Goal: Ask a question: Seek information or help from site administrators or community

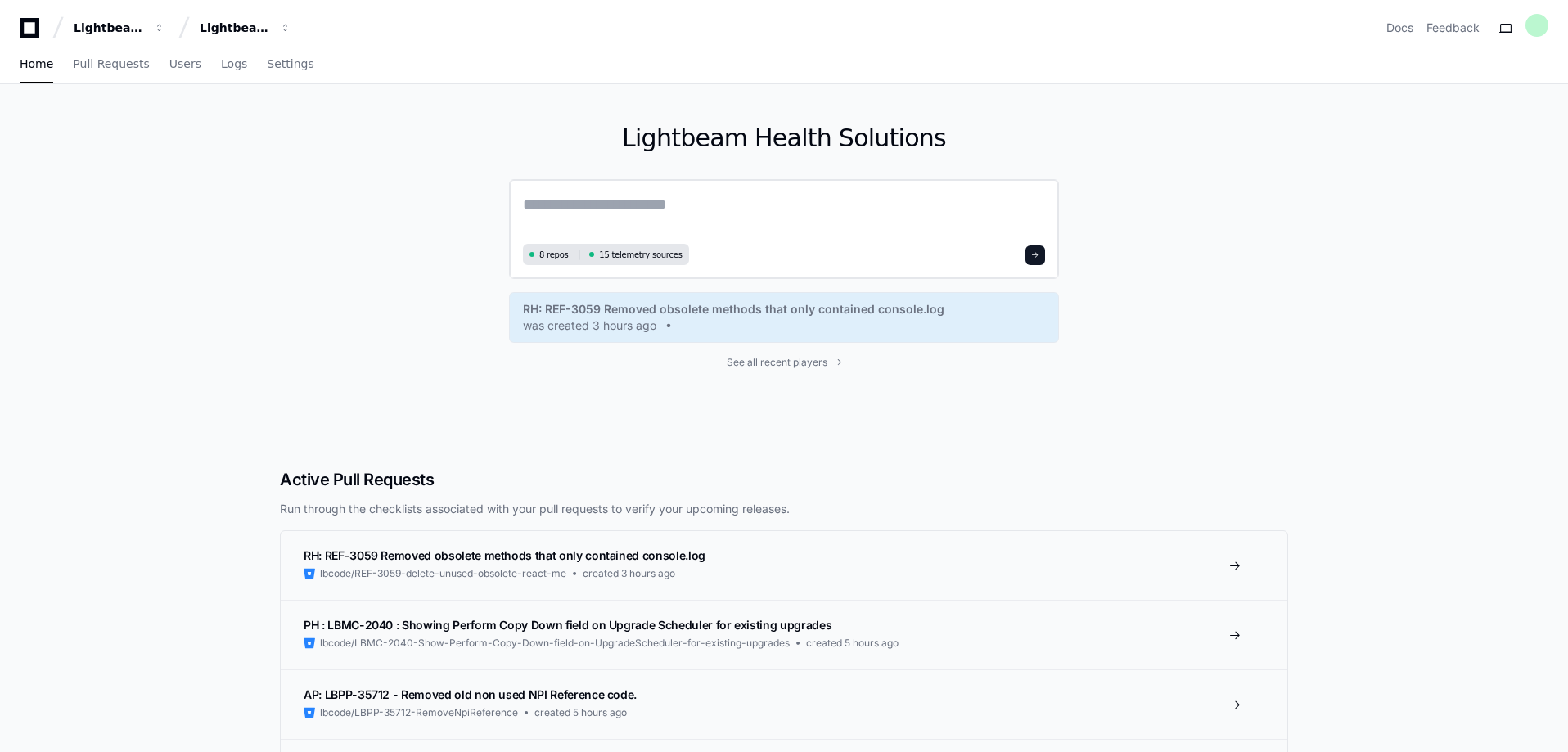
click at [578, 202] on textarea at bounding box center [784, 215] width 522 height 46
paste textarea "**********"
type textarea "**********"
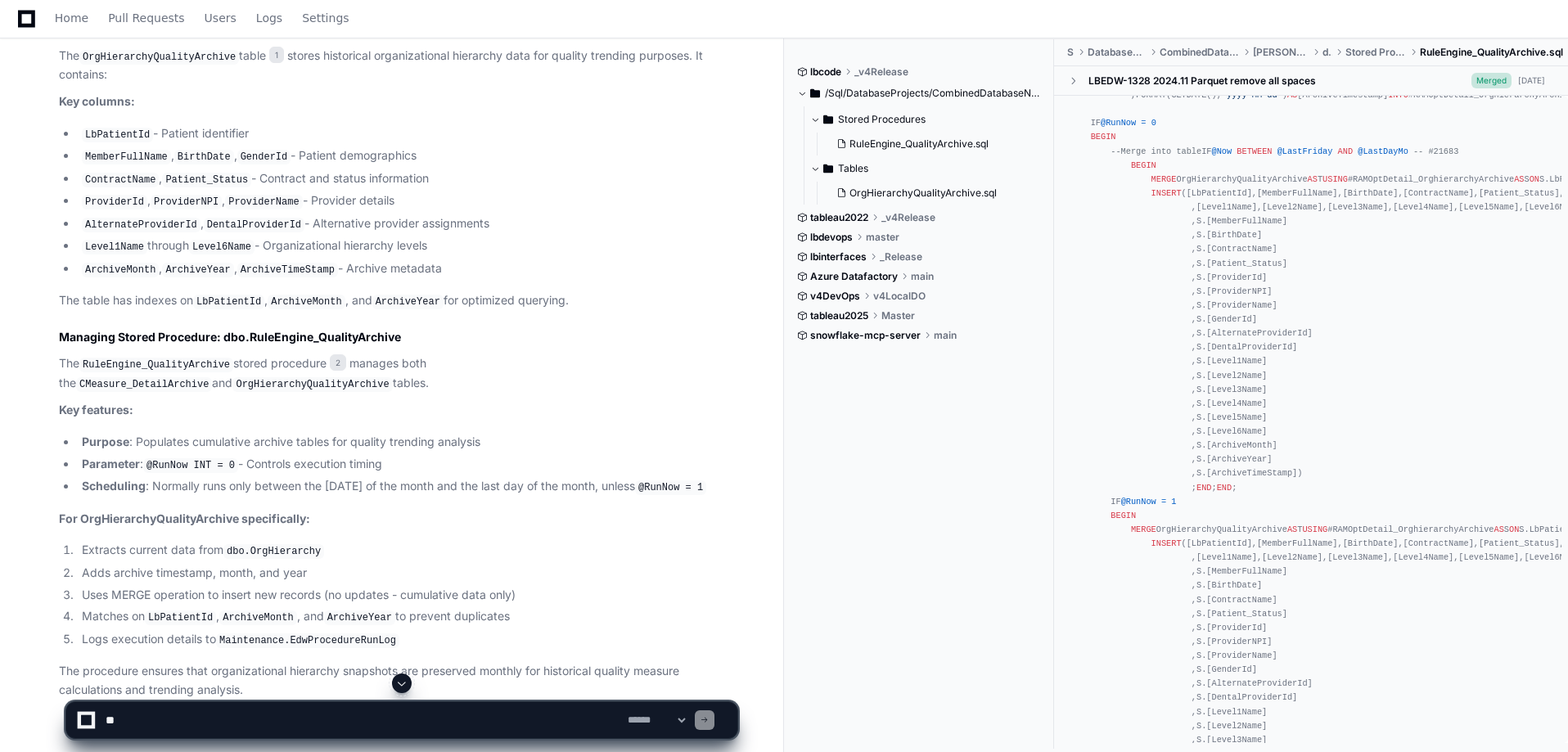
scroll to position [652, 0]
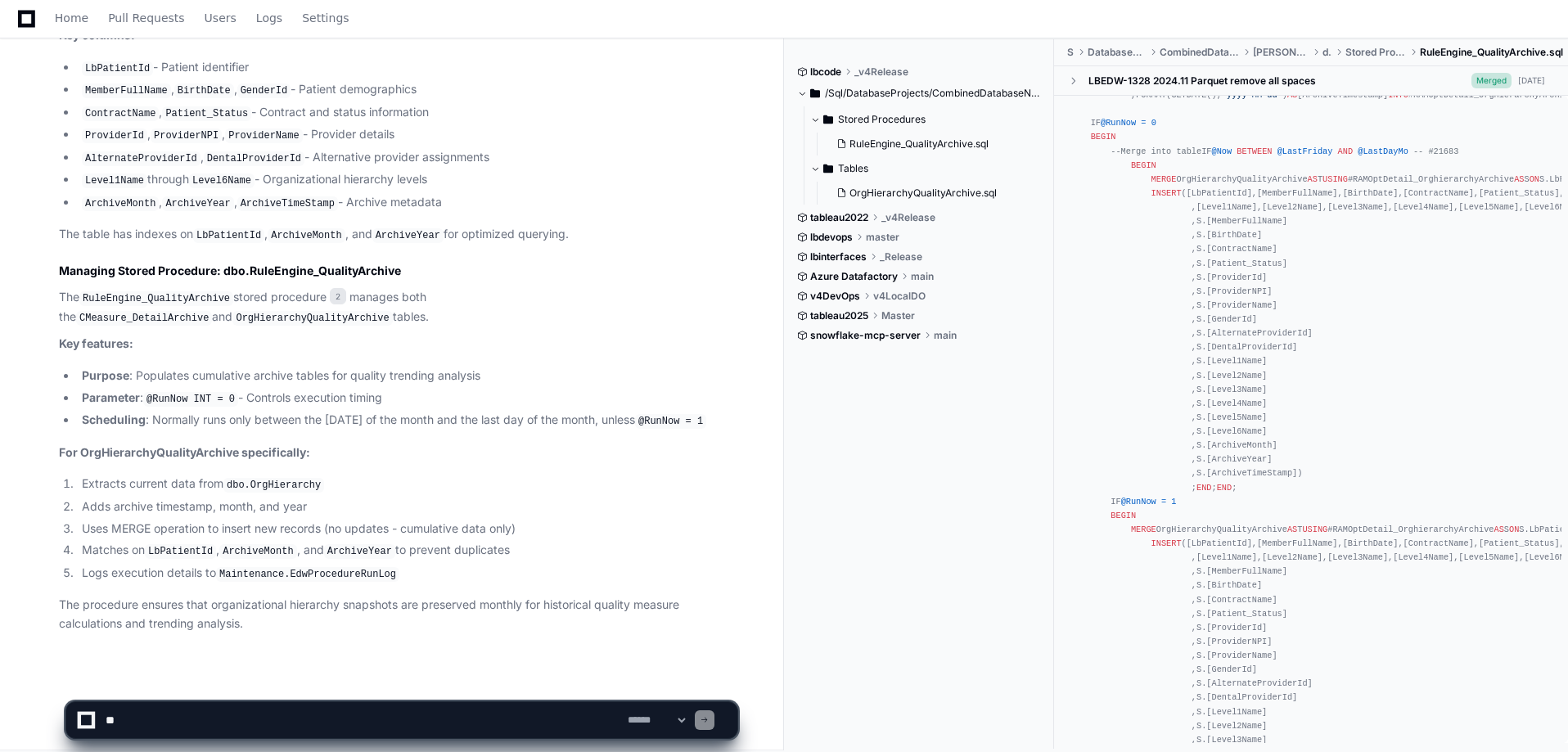
click at [136, 375] on textarea at bounding box center [363, 719] width 522 height 36
click at [134, 375] on textarea at bounding box center [363, 719] width 522 height 36
type textarea "**********"
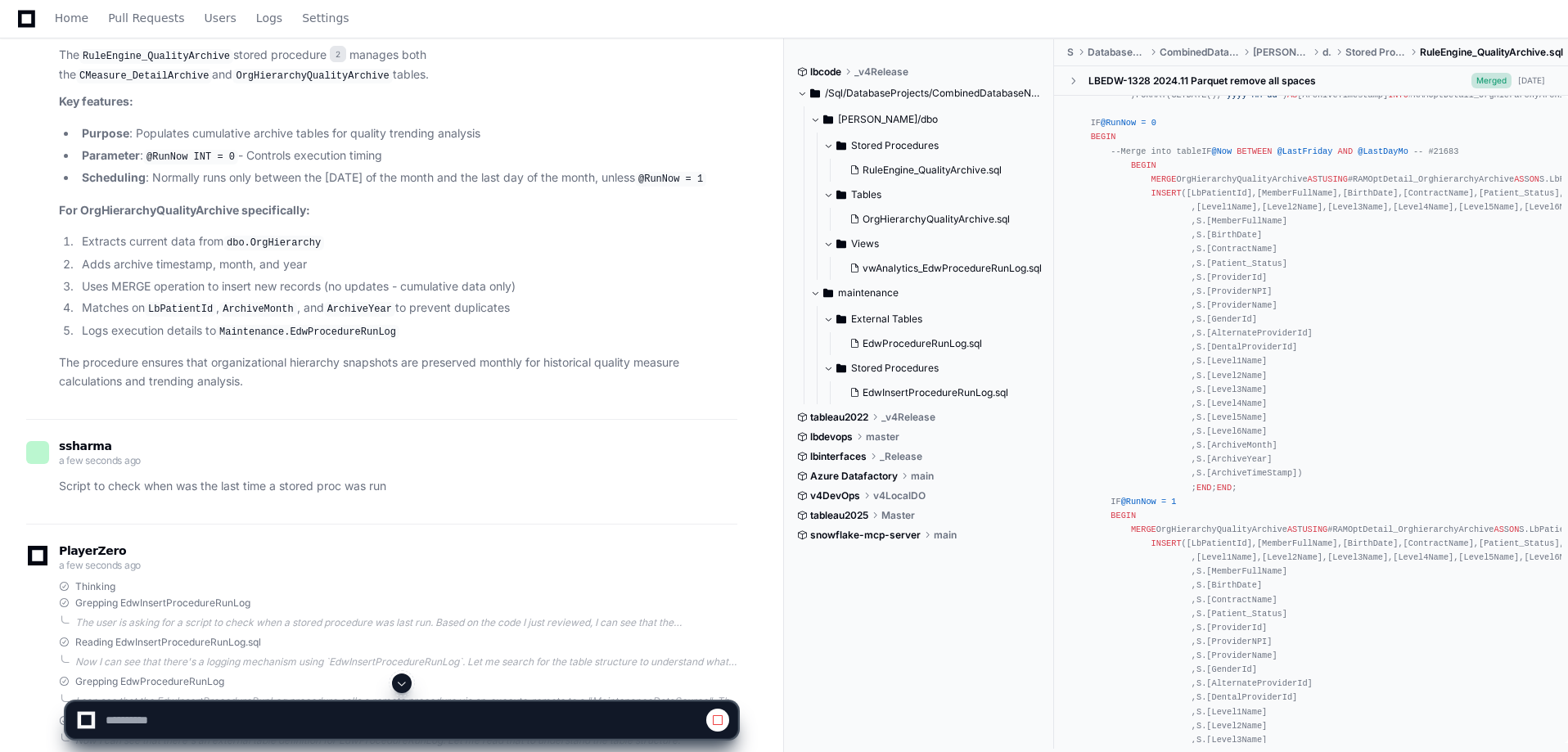
scroll to position [893, 0]
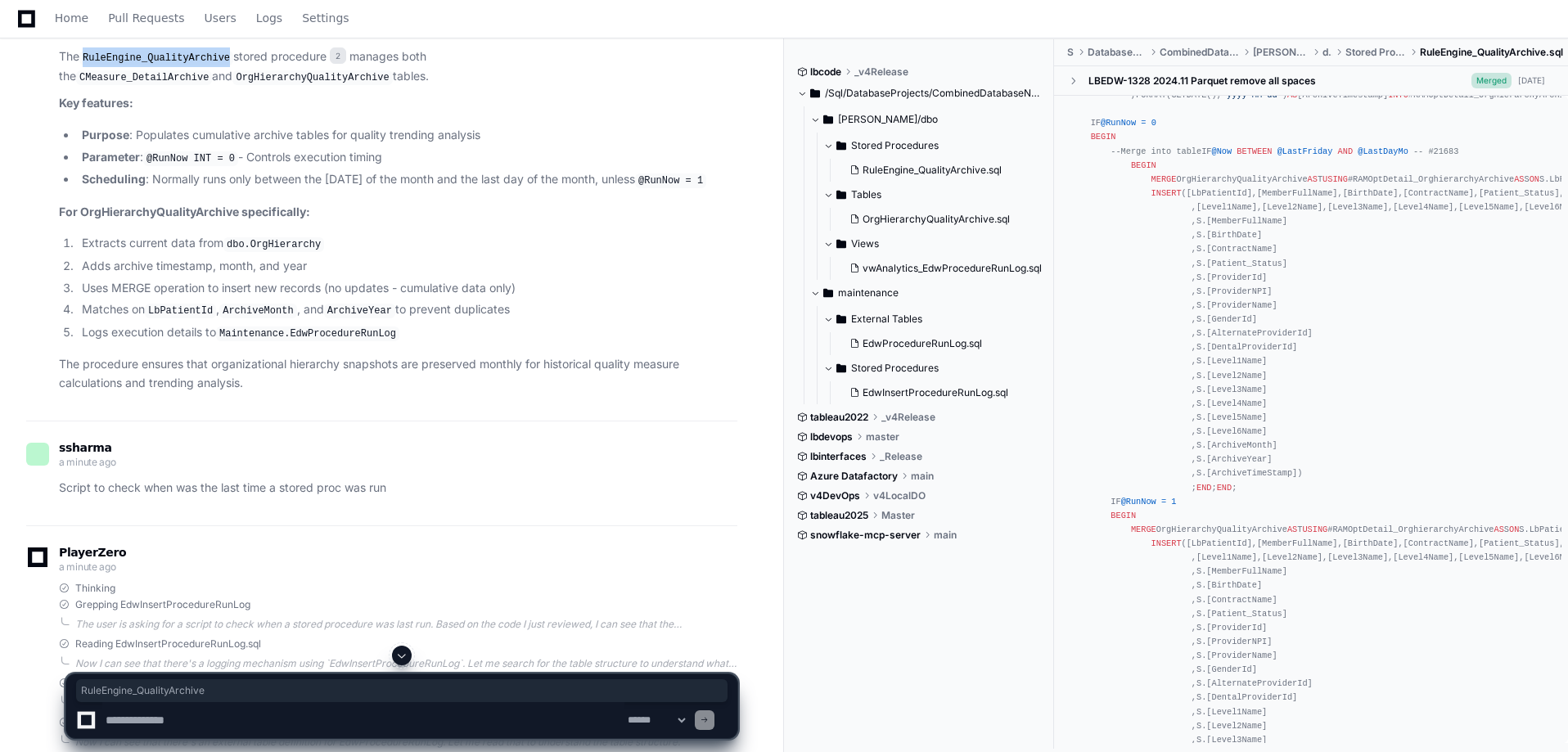
drag, startPoint x: 225, startPoint y: 50, endPoint x: 87, endPoint y: 49, distance: 138.0
click at [87, 49] on p "The RuleEngine_QualityArchive stored procedure 2 manages both the CMeasure_Deta…" at bounding box center [398, 67] width 678 height 38
copy code "RuleEngine_QualityArchive"
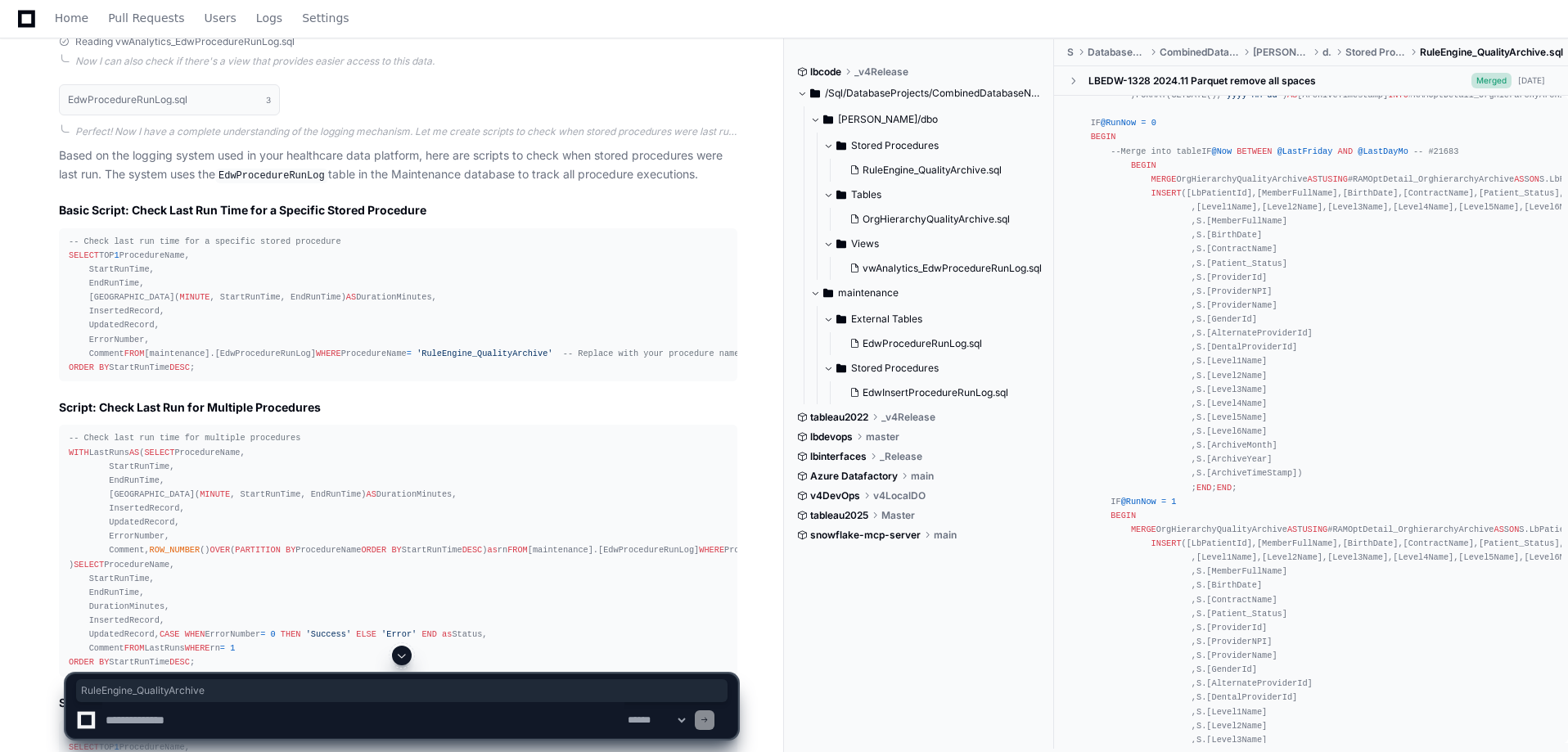
scroll to position [1606, 0]
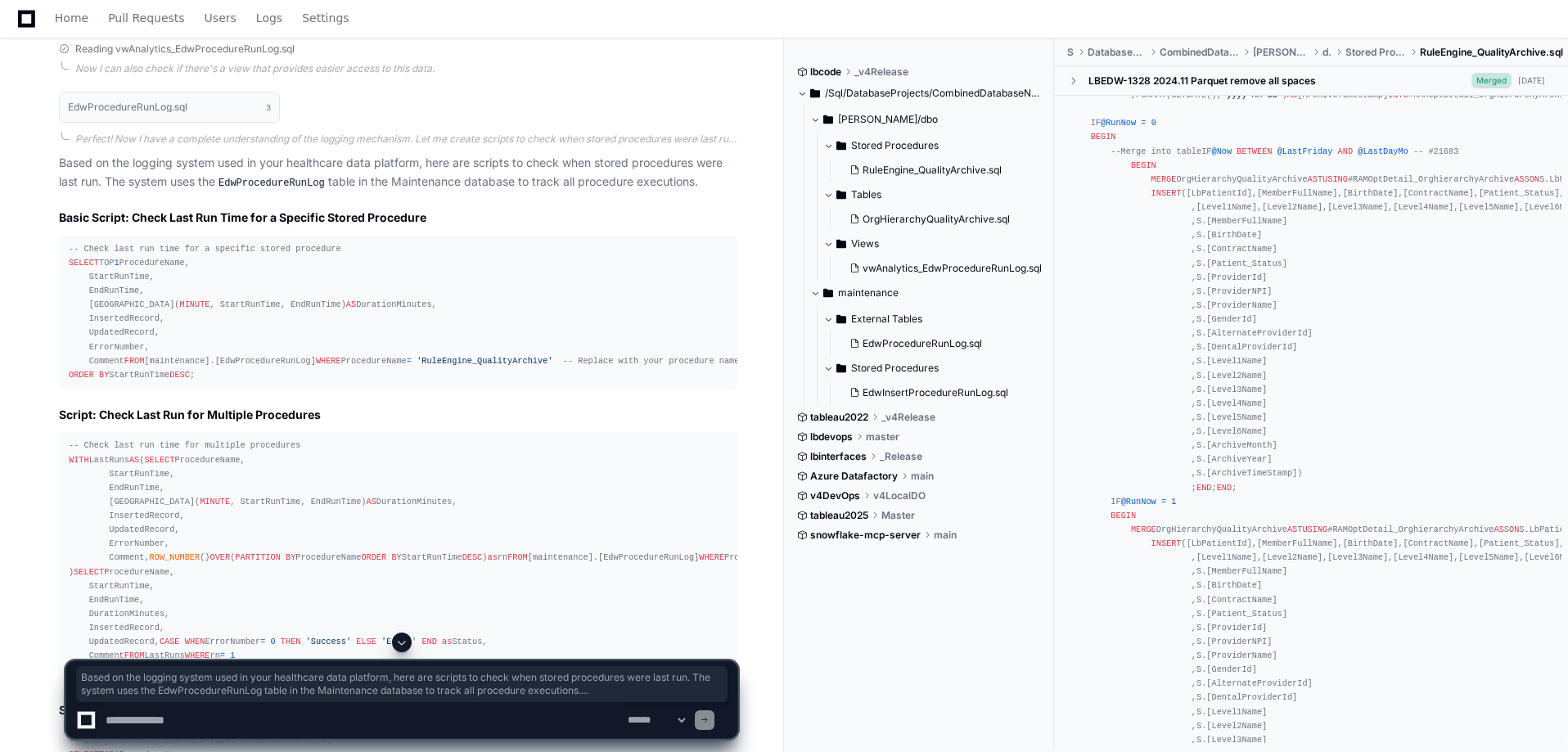
click at [213, 375] on div "-- Check last run time for a specific stored procedure SELECT TOP 1 ProcedureNa…" at bounding box center [398, 312] width 658 height 140
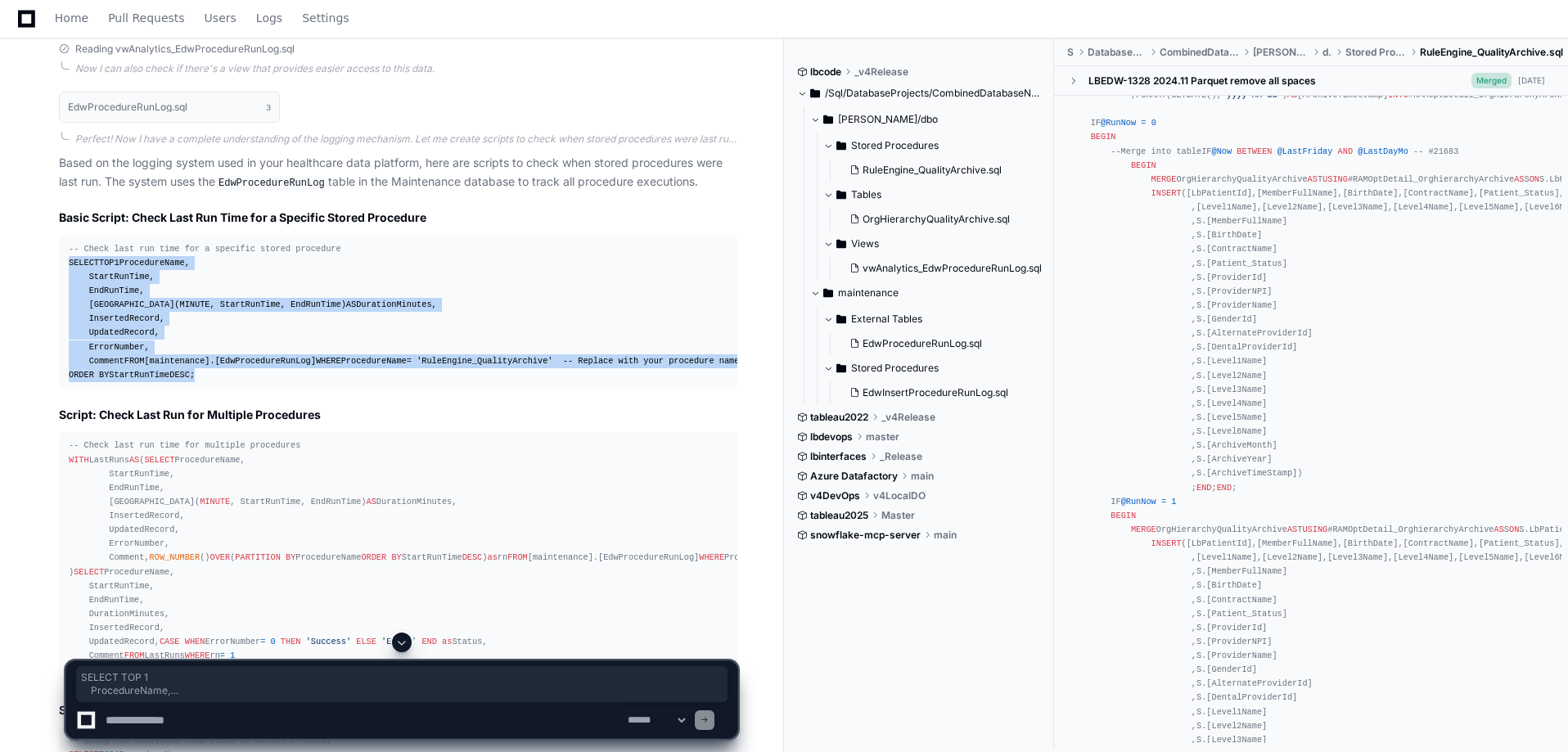
drag, startPoint x: 196, startPoint y: 408, endPoint x: 55, endPoint y: 250, distance: 211.8
copy div "SELECT TOP 1 ProcedureName, StartRunTime, EndRunTime, DATEDIFF( MINUTE , StartR…"
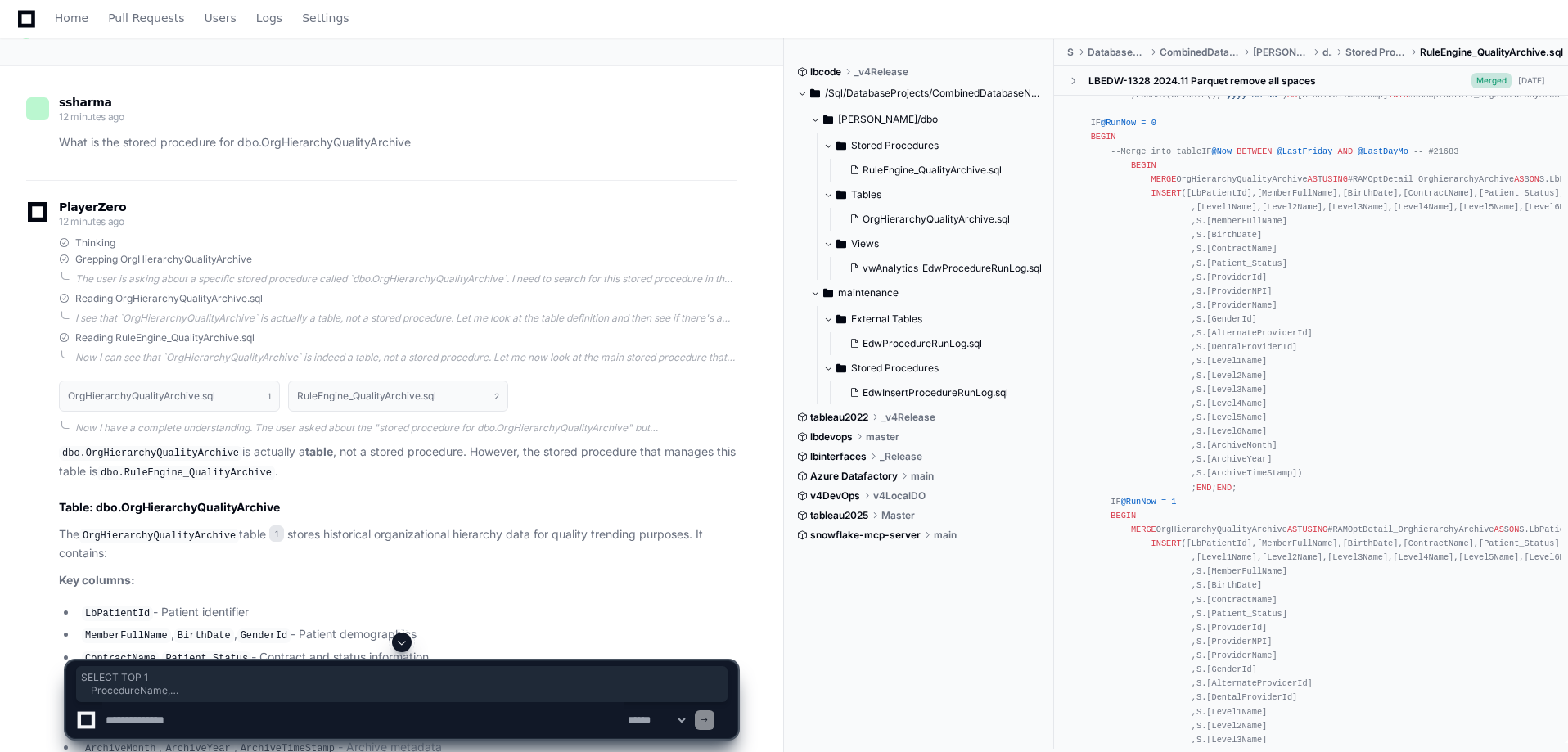
scroll to position [110, 0]
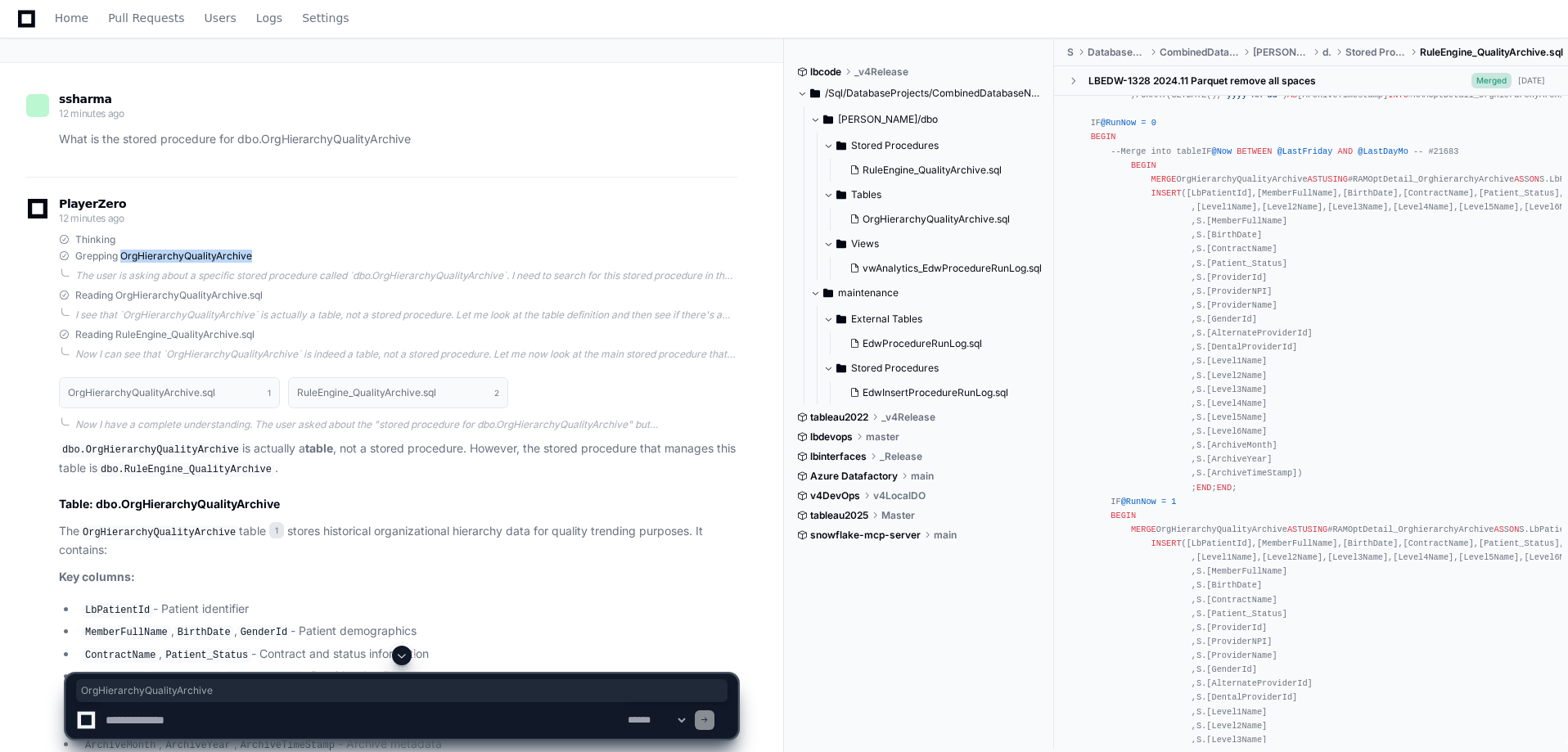
drag, startPoint x: 256, startPoint y: 261, endPoint x: 121, endPoint y: 254, distance: 135.2
click at [121, 254] on div "Grepping OrgHierarchyQualityArchive" at bounding box center [398, 255] width 678 height 13
copy span "OrgHierarchyQualityArchive"
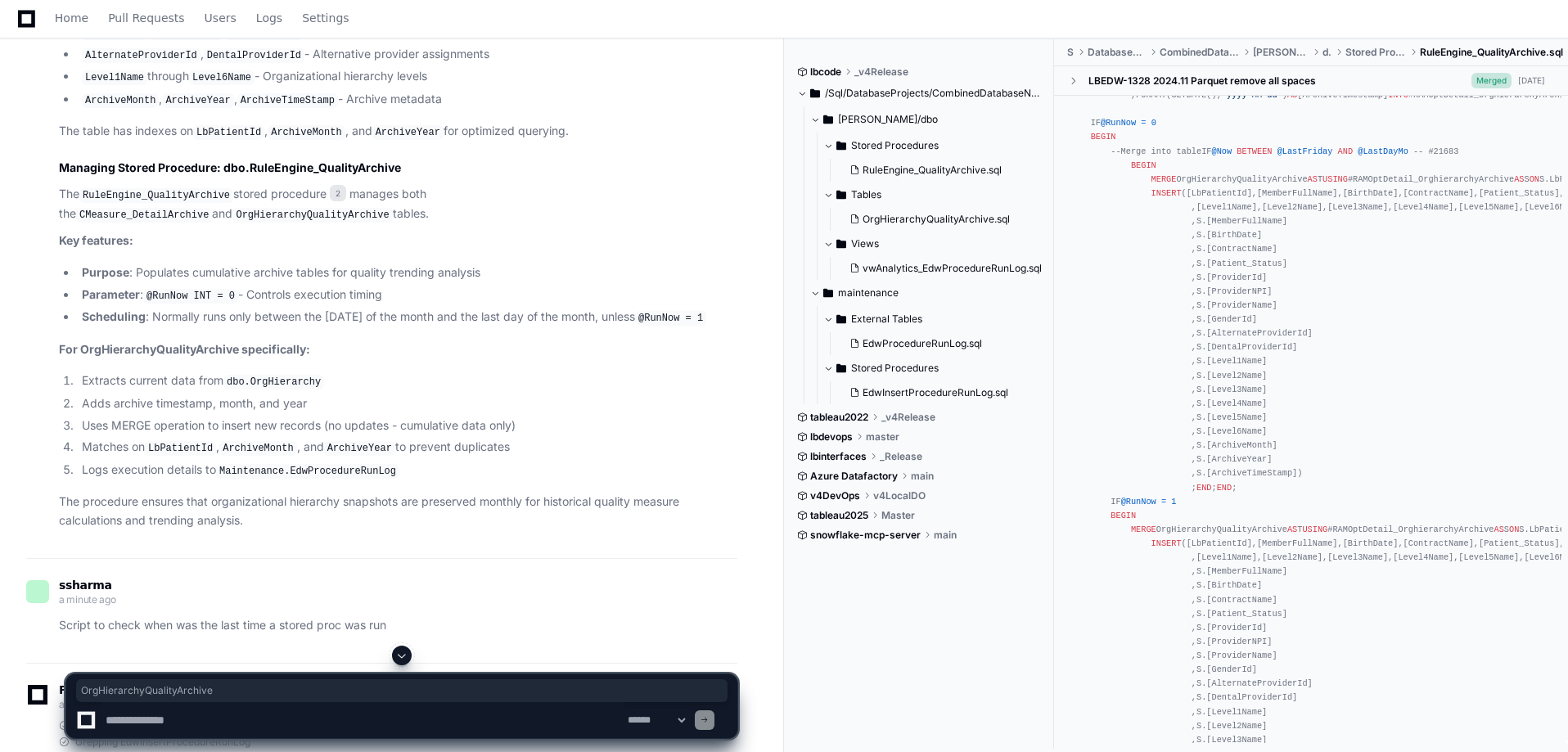
scroll to position [756, 0]
drag, startPoint x: 224, startPoint y: 189, endPoint x: 84, endPoint y: 185, distance: 140.1
click at [84, 185] on p "The RuleEngine_QualityArchive stored procedure 2 manages both the CMeasure_Deta…" at bounding box center [398, 203] width 678 height 38
copy code "RuleEngine_QualityArchive"
